Goal: Task Accomplishment & Management: Manage account settings

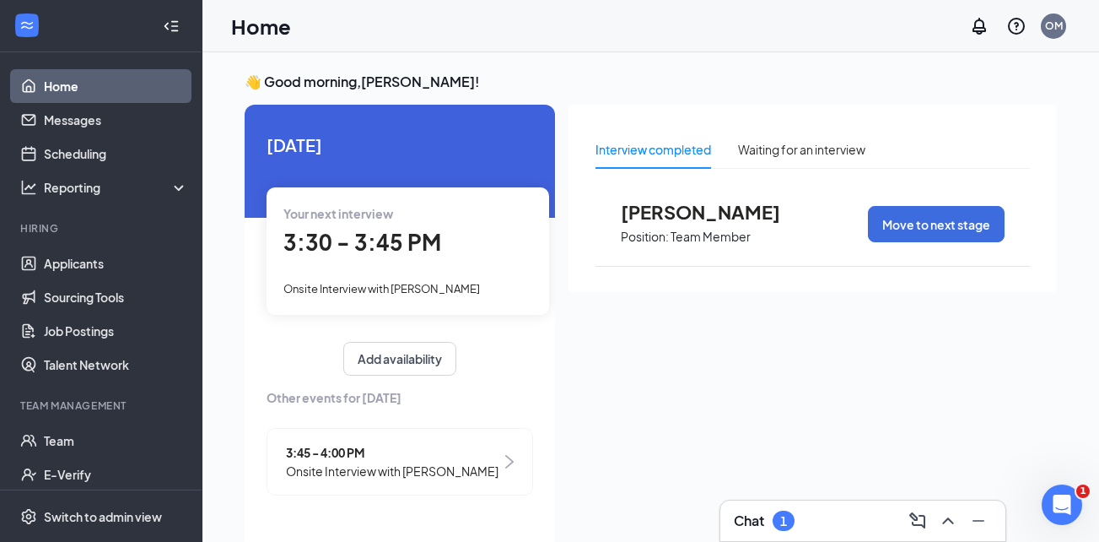
click at [344, 297] on div "Onsite Interview with Chris Cook" at bounding box center [407, 287] width 249 height 19
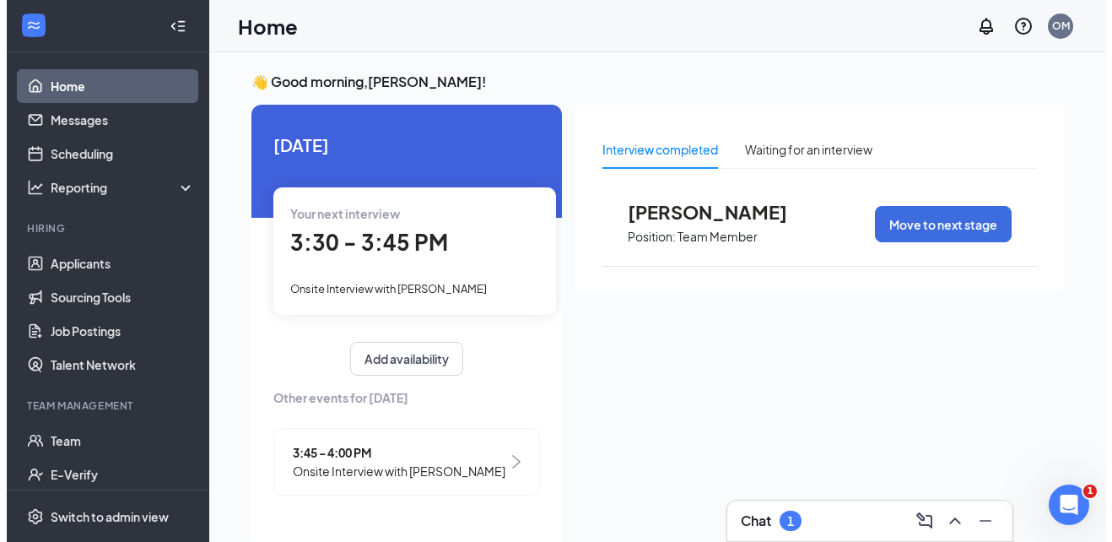
scroll to position [7, 0]
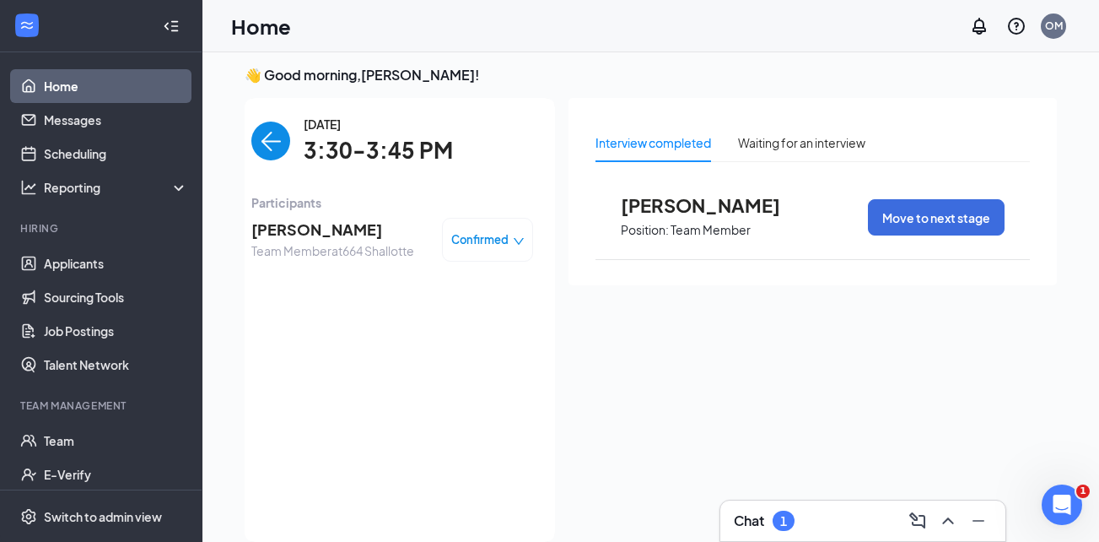
click at [314, 231] on span "[PERSON_NAME]" at bounding box center [332, 230] width 163 height 24
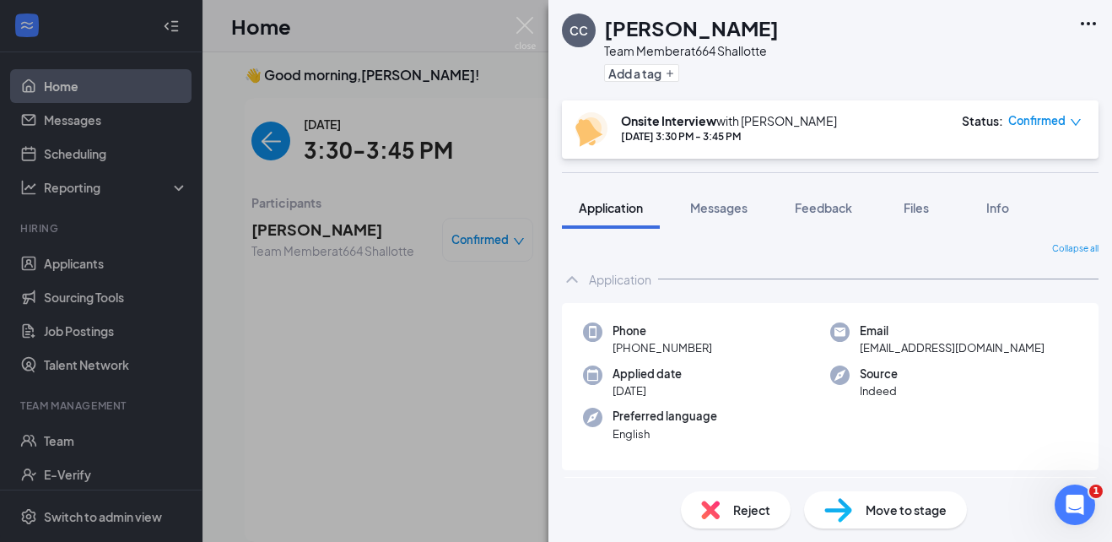
click at [1086, 20] on icon "Ellipses" at bounding box center [1088, 23] width 20 height 20
click at [1001, 54] on link "View full application" at bounding box center [997, 62] width 182 height 17
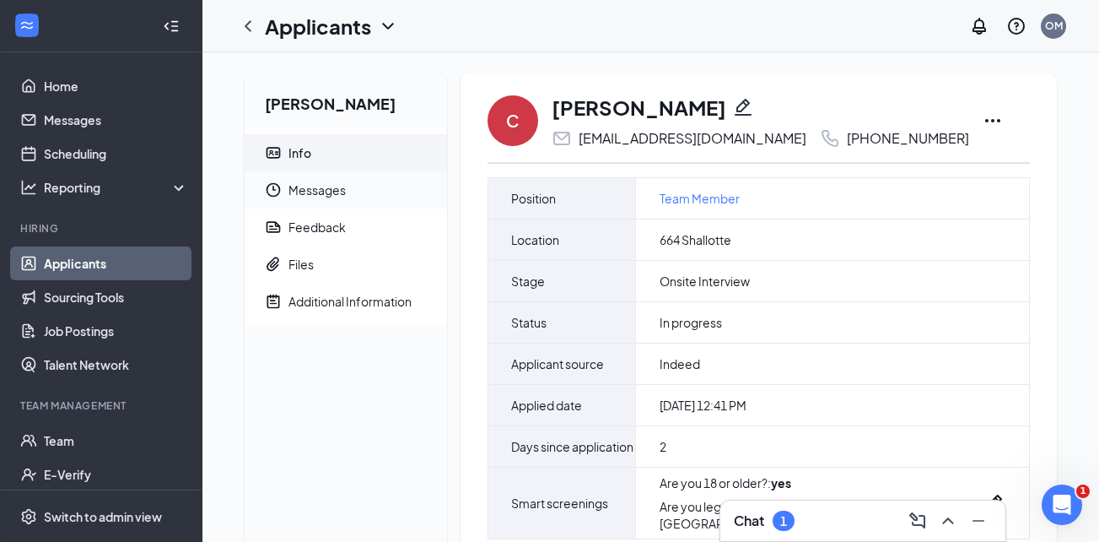
click at [369, 193] on span "Messages" at bounding box center [361, 189] width 145 height 37
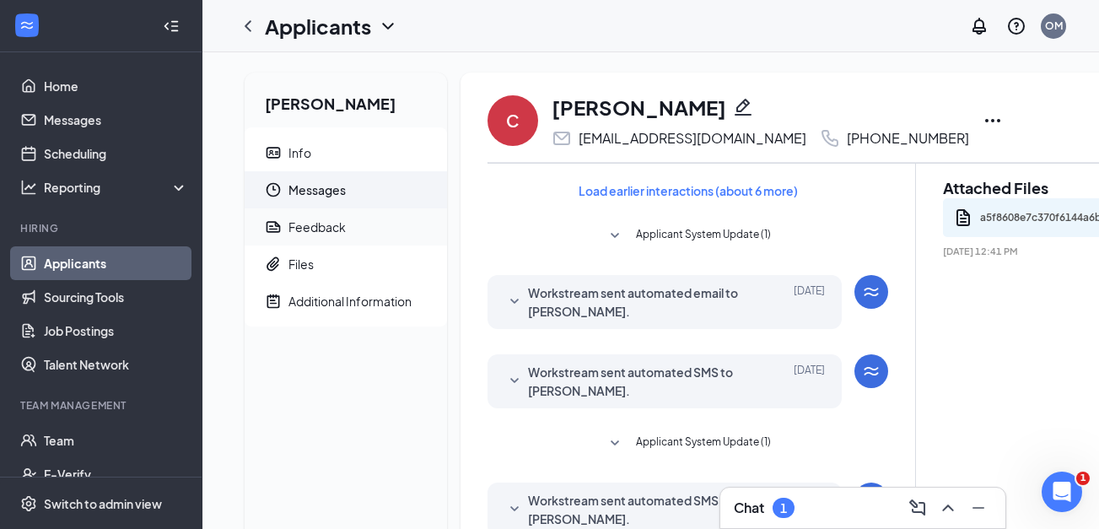
click at [367, 213] on span "Feedback" at bounding box center [361, 226] width 145 height 37
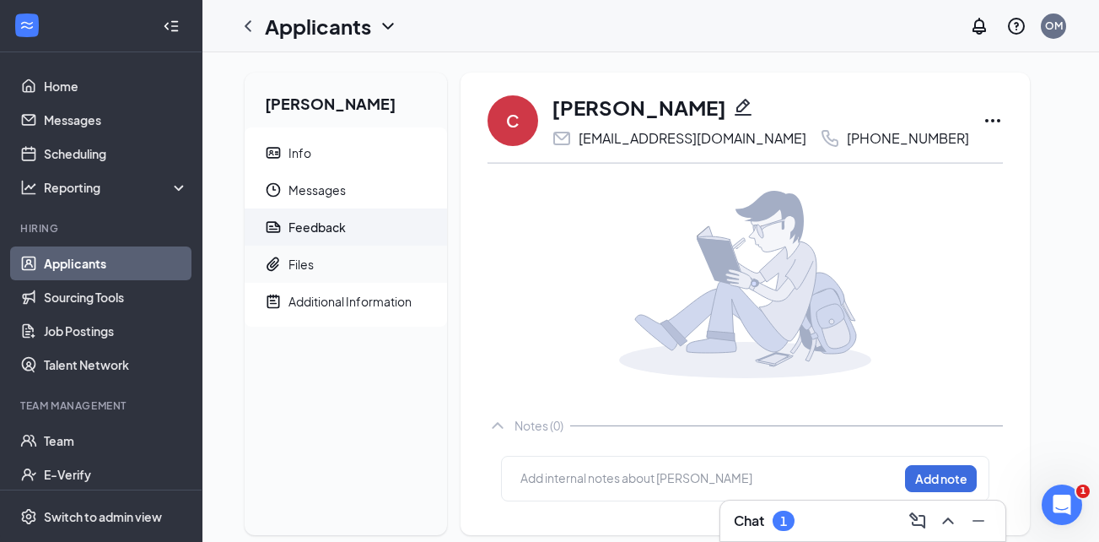
click at [327, 265] on span "Files" at bounding box center [361, 264] width 145 height 37
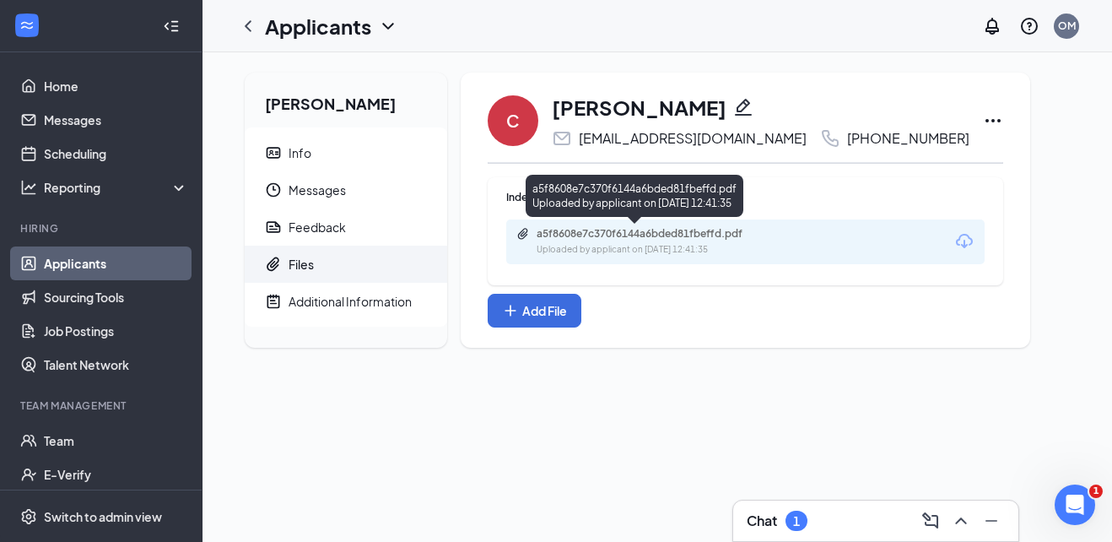
click at [532, 240] on div "a5f8608e7c370f6144a6bded81fbeffd.pdf Uploaded by applicant on [DATE] 12:41:35" at bounding box center [652, 242] width 273 height 30
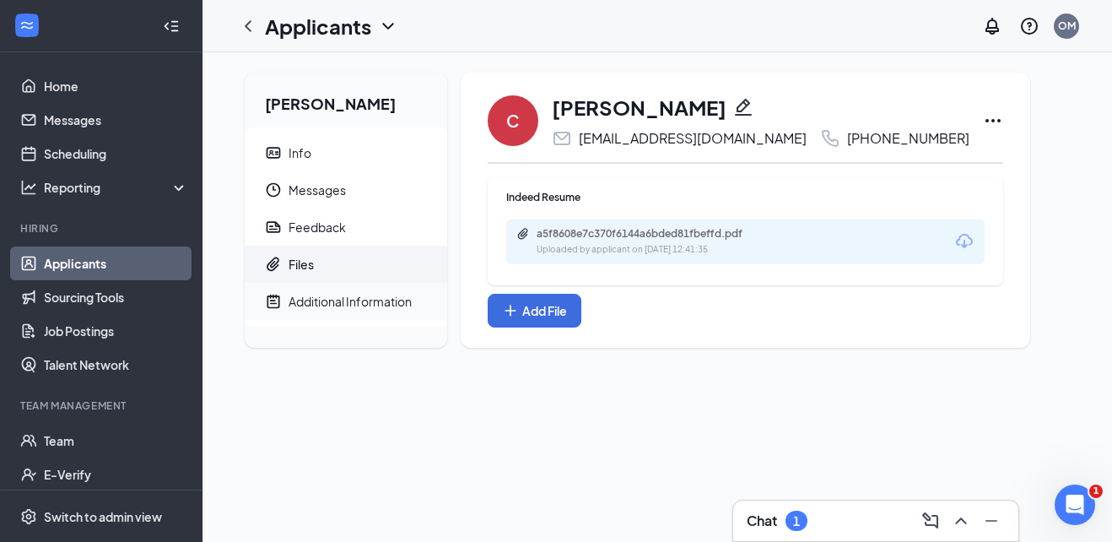
click at [381, 293] on div "Additional Information" at bounding box center [350, 301] width 123 height 17
